Goal: Use online tool/utility: Utilize a website feature to perform a specific function

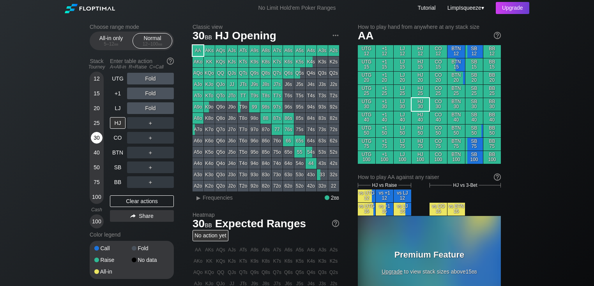
click at [96, 137] on div "30" at bounding box center [97, 138] width 12 height 12
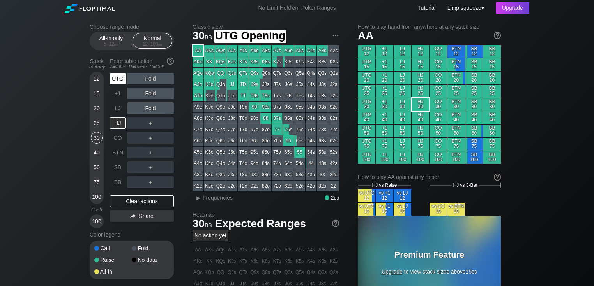
click at [121, 77] on div "UTG" at bounding box center [118, 79] width 16 height 12
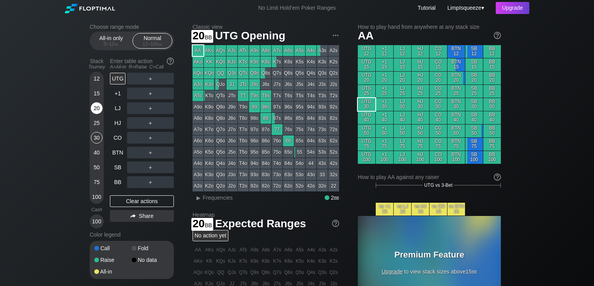
click at [95, 104] on div "20" at bounding box center [97, 108] width 12 height 12
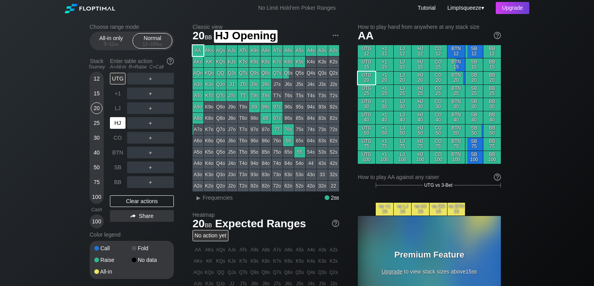
click at [116, 120] on div "HJ" at bounding box center [118, 123] width 16 height 12
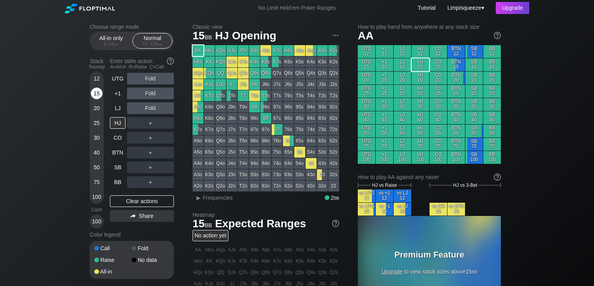
click at [96, 94] on div "15" at bounding box center [97, 94] width 12 height 12
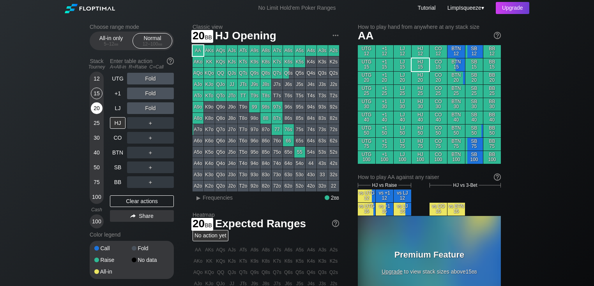
click at [97, 108] on div "20" at bounding box center [97, 108] width 12 height 12
